Goal: Information Seeking & Learning: Learn about a topic

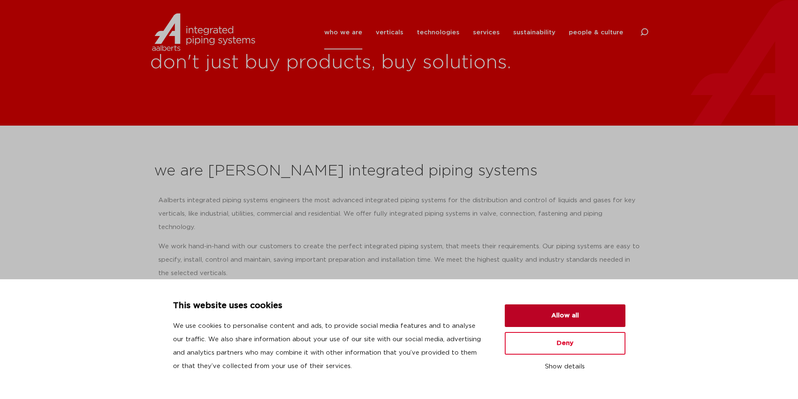
click at [563, 316] on button "Allow all" at bounding box center [565, 315] width 121 height 23
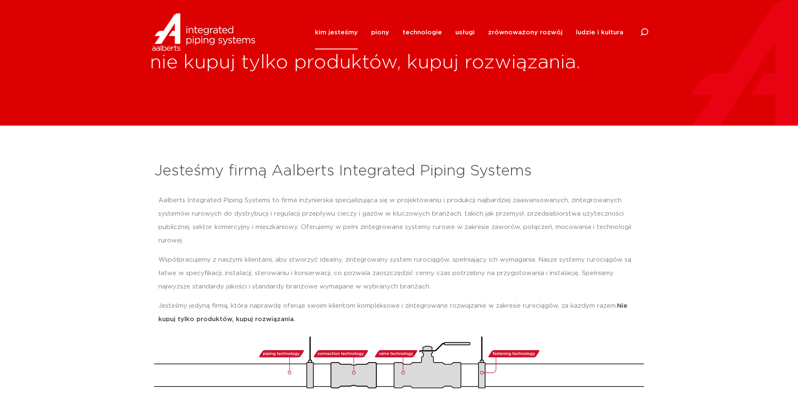
click at [704, 25] on div "kim jesteśmy Jesteśmy firmą Aalberts Integrated Piping Systems nasza misja nasz…" at bounding box center [399, 32] width 798 height 38
click at [383, 34] on font "piony" at bounding box center [380, 32] width 18 height 6
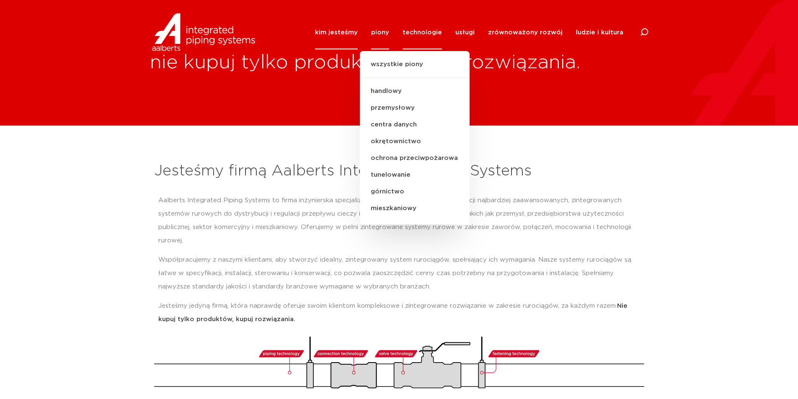
click at [422, 31] on font "technologie" at bounding box center [421, 32] width 39 height 6
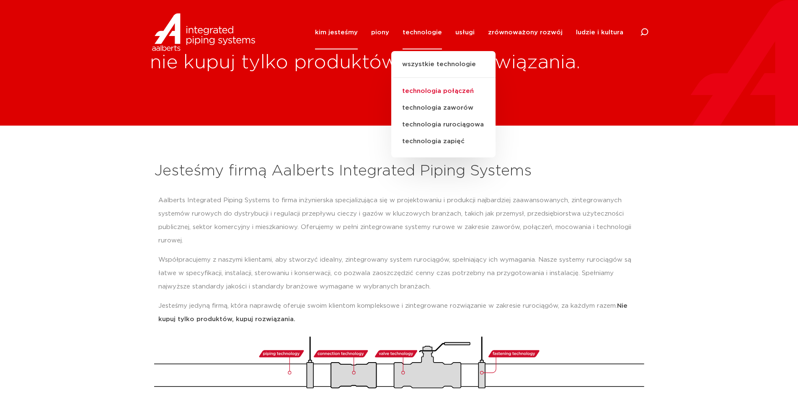
click at [467, 88] on font "technologia połączeń" at bounding box center [438, 91] width 72 height 6
